Goal: Task Accomplishment & Management: Complete application form

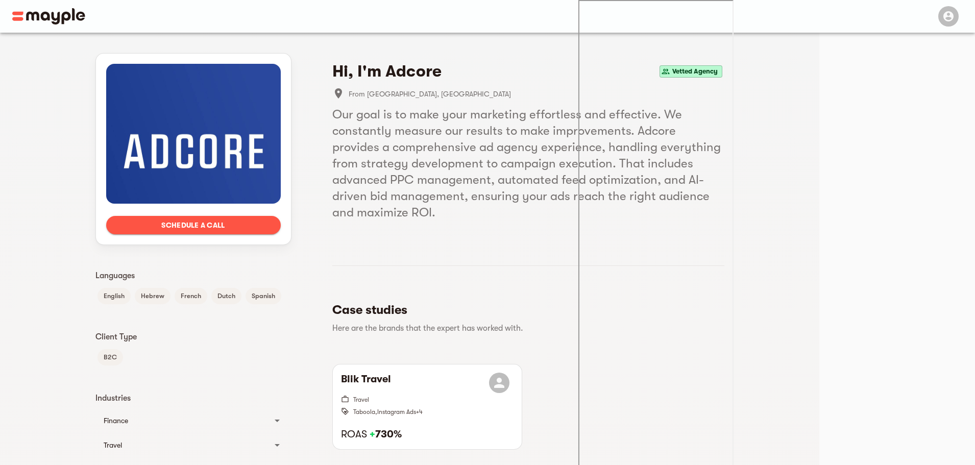
click at [637, 140] on h5 "Our goal is to make your marketing effortless and effective. We constantly meas…" at bounding box center [528, 163] width 392 height 114
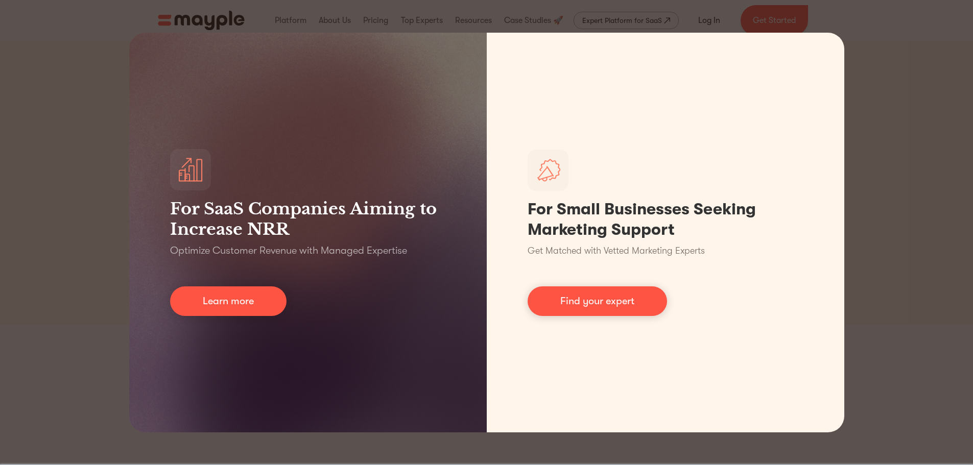
click at [866, 15] on div "For SaaS Companies Aiming to Increase NRR Optimize Customer Revenue with Manage…" at bounding box center [486, 232] width 973 height 465
click at [881, 95] on div "For SaaS Companies Aiming to Increase NRR Optimize Customer Revenue with Manage…" at bounding box center [486, 232] width 973 height 465
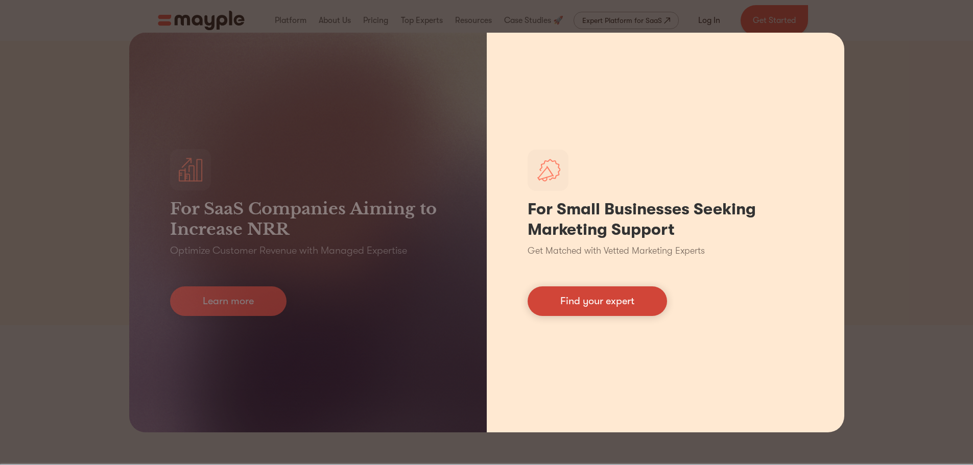
click at [611, 303] on link "Find your expert" at bounding box center [596, 301] width 139 height 30
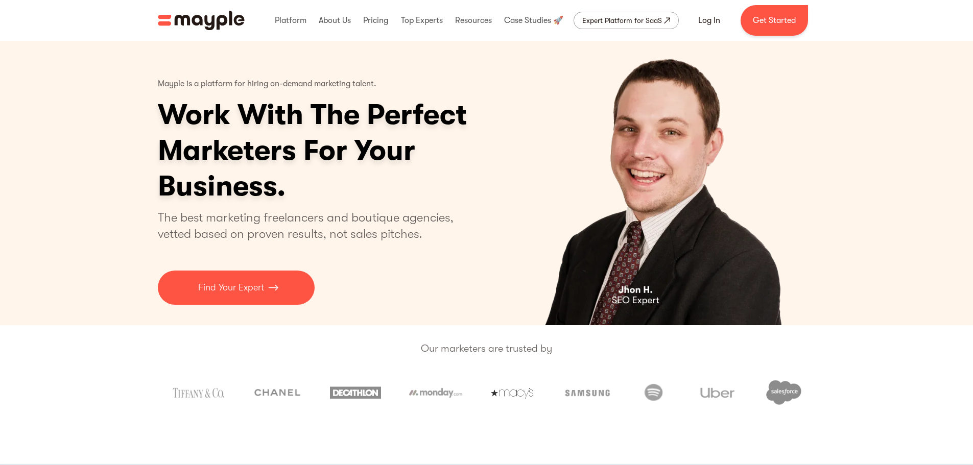
click at [565, 138] on img "4 of 4" at bounding box center [655, 183] width 265 height 284
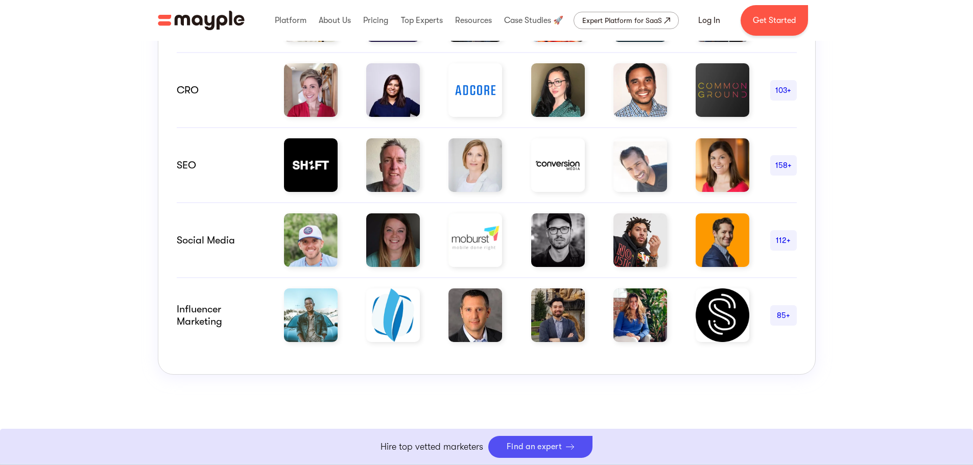
scroll to position [715, 0]
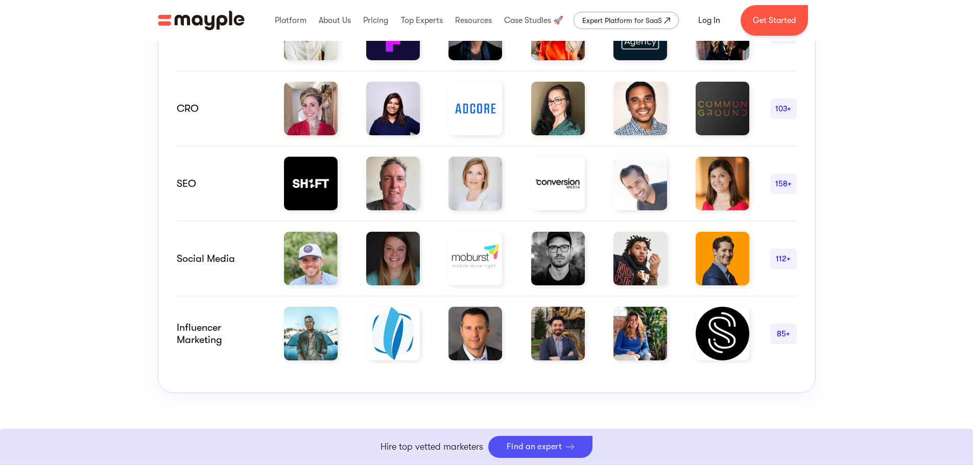
click at [783, 179] on div "158+" at bounding box center [783, 184] width 27 height 12
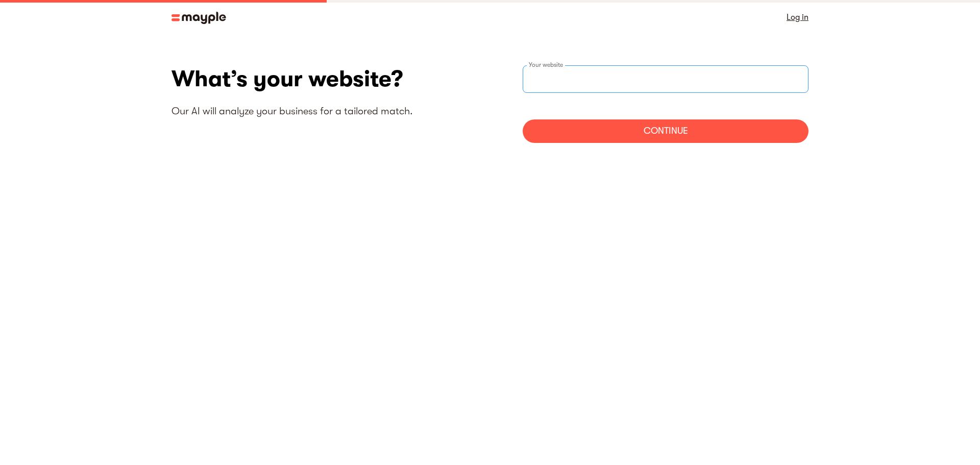
click at [587, 81] on input "websiteStep" at bounding box center [666, 79] width 286 height 28
type input "[URL][DOMAIN_NAME]"
click at [569, 131] on div "Continue" at bounding box center [666, 130] width 286 height 23
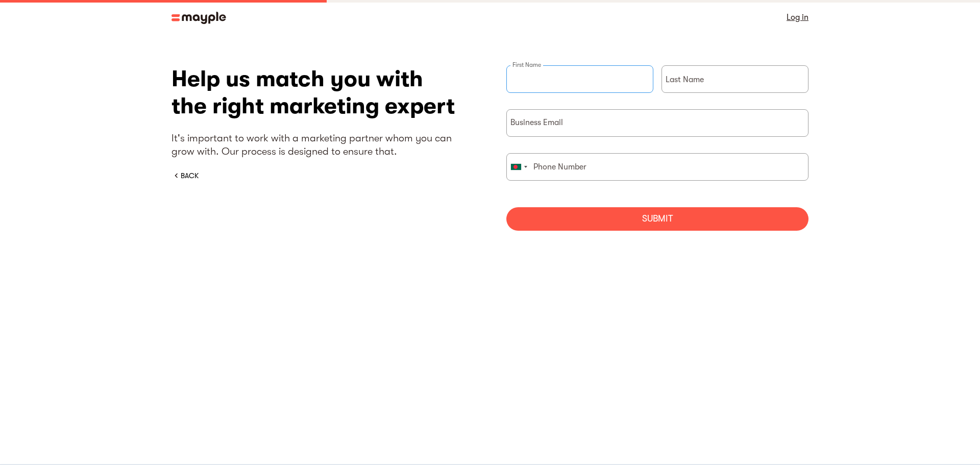
click at [541, 82] on input "briefForm" at bounding box center [579, 79] width 147 height 28
type input "Abdullah"
type input "Al Mamun"
click at [573, 126] on input "briefForm" at bounding box center [657, 123] width 302 height 28
type input "info@softvaly.com"
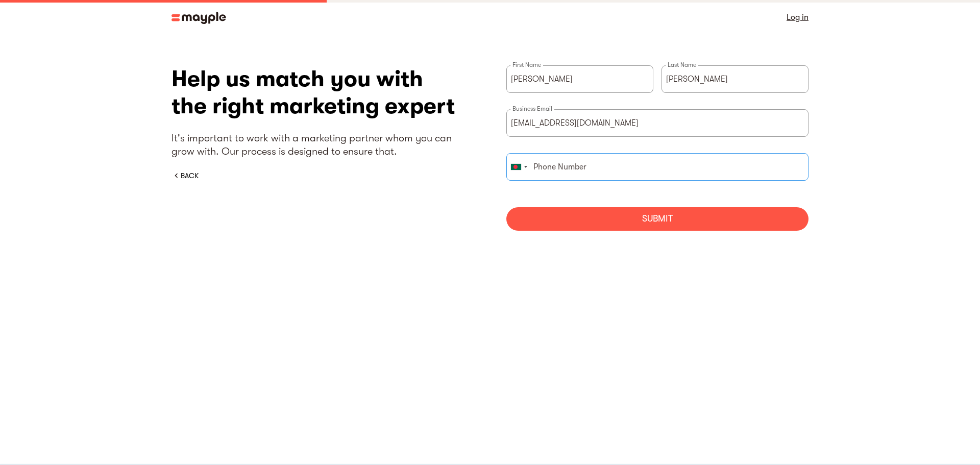
click at [562, 169] on input "briefForm" at bounding box center [657, 167] width 302 height 28
click at [560, 166] on input "briefForm" at bounding box center [657, 167] width 302 height 28
type input "01725404883"
click at [576, 218] on div "Submit" at bounding box center [657, 218] width 302 height 23
click at [198, 178] on div "BACK" at bounding box center [190, 176] width 18 height 10
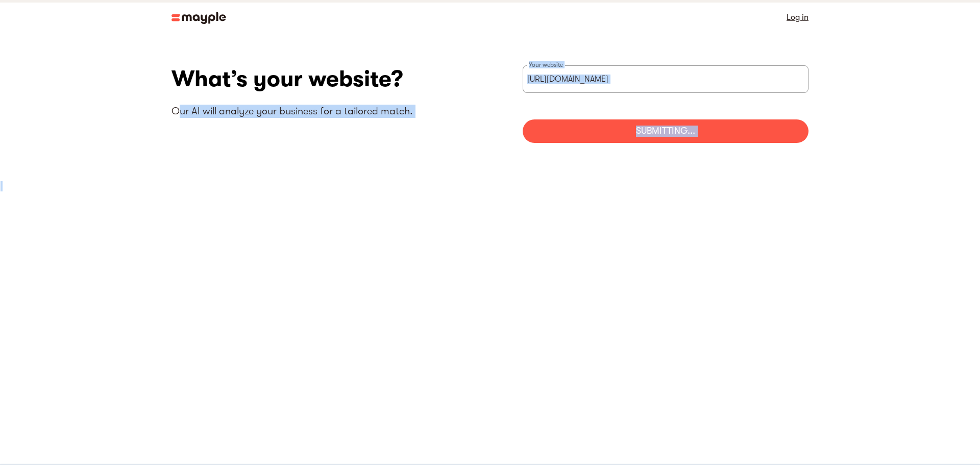
drag, startPoint x: 181, startPoint y: 172, endPoint x: 513, endPoint y: 135, distance: 333.9
click at [388, 166] on section "What’s your website? Our AI will analyze your business for a tailored match. ht…" at bounding box center [490, 108] width 980 height 147
click at [181, 19] on img at bounding box center [199, 18] width 55 height 12
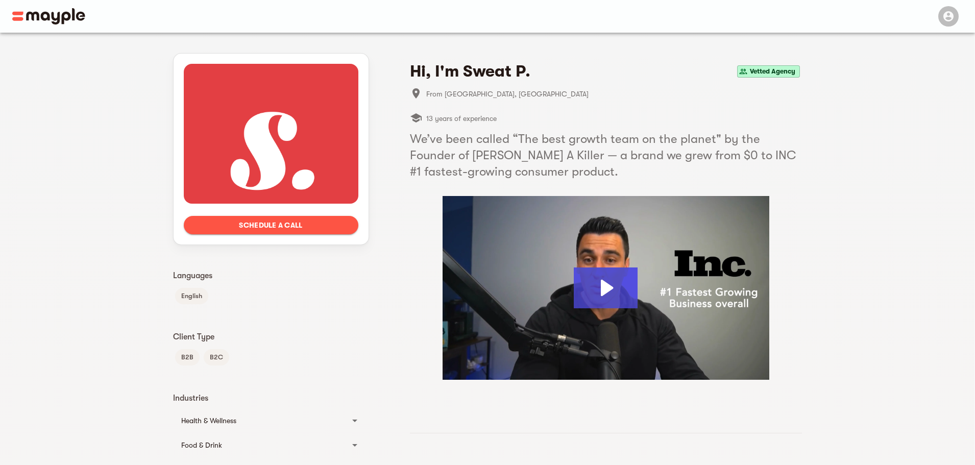
click at [778, 67] on span "Vetted Agency" at bounding box center [773, 71] width 54 height 12
click at [480, 75] on h4 "Hi, I'm Sweat P." at bounding box center [470, 71] width 120 height 20
drag, startPoint x: 457, startPoint y: 128, endPoint x: 469, endPoint y: 125, distance: 12.1
click at [458, 128] on li "13 years of experience" at bounding box center [453, 118] width 87 height 25
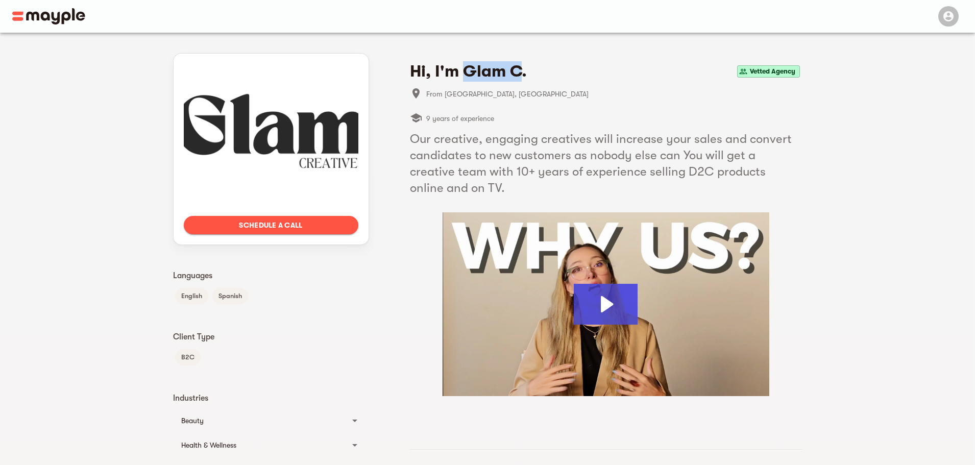
drag, startPoint x: 468, startPoint y: 73, endPoint x: 518, endPoint y: 60, distance: 51.8
click at [518, 60] on section "Hi, I'm Glam C. Vetted Agency From [GEOGRAPHIC_DATA], [GEOGRAPHIC_DATA] 9 years…" at bounding box center [606, 226] width 392 height 339
